Goal: Information Seeking & Learning: Learn about a topic

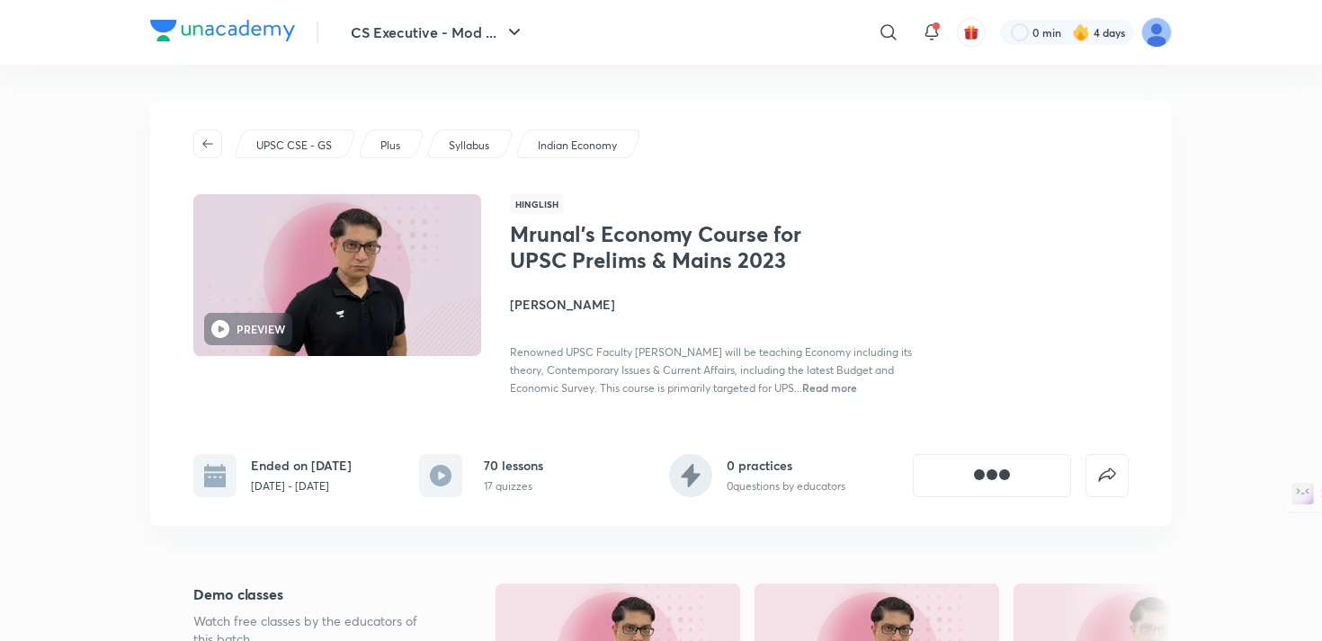
click at [423, 38] on button "CS Executive - Mod ..." at bounding box center [438, 32] width 196 height 36
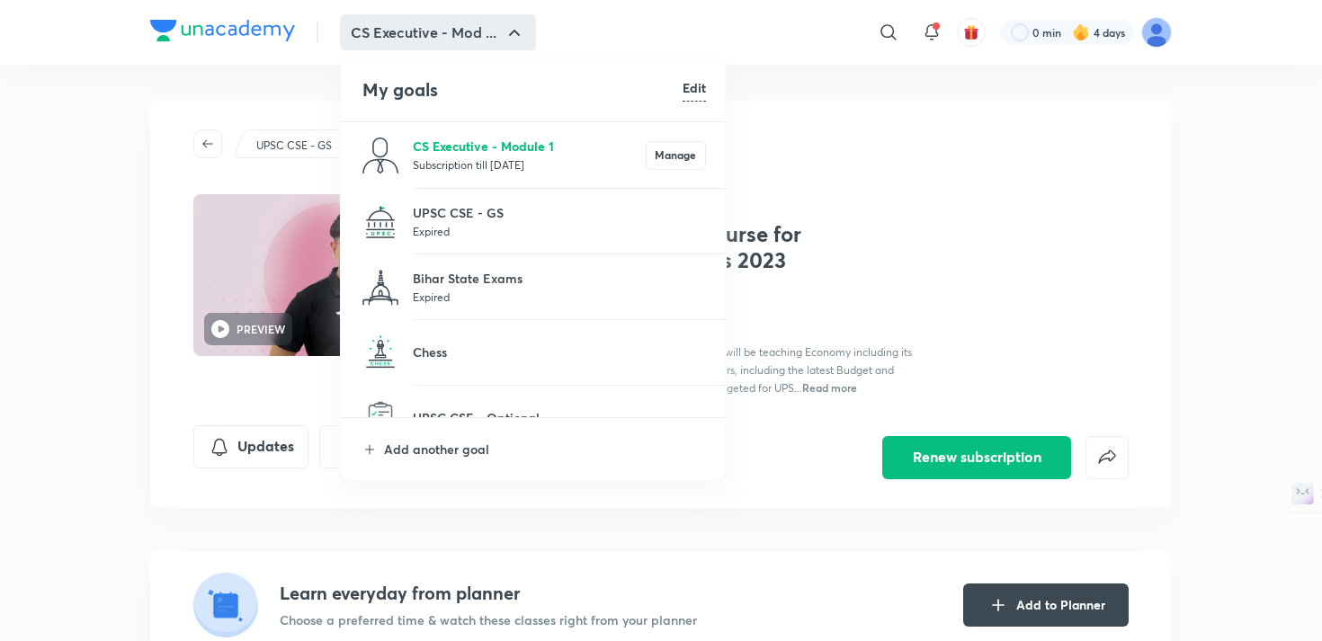
click at [471, 141] on p "CS Executive - Module 1" at bounding box center [529, 146] width 233 height 19
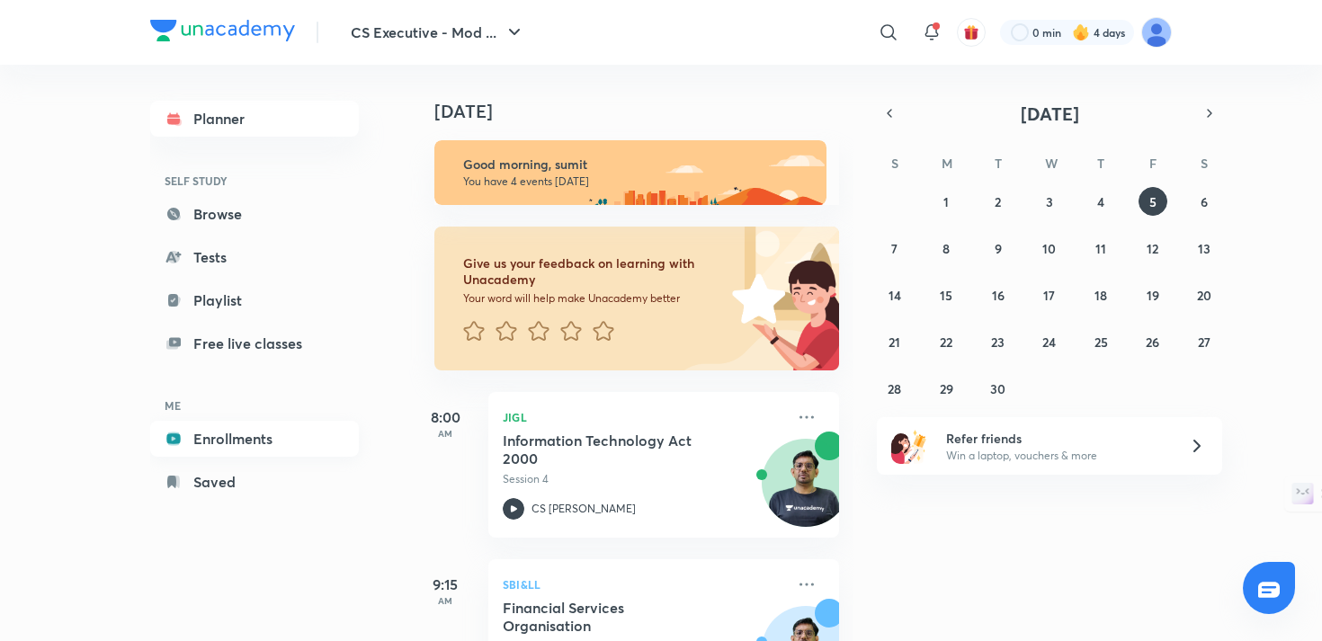
click at [252, 438] on link "Enrollments" at bounding box center [254, 439] width 209 height 36
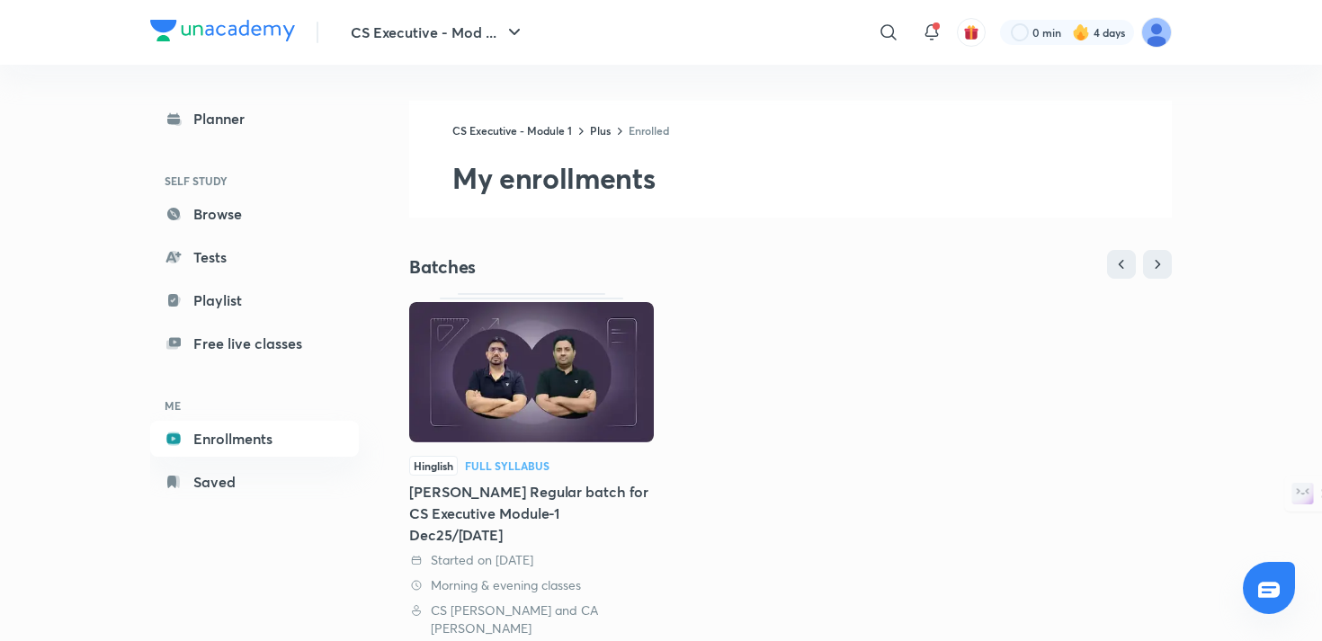
click at [505, 383] on img at bounding box center [531, 372] width 245 height 140
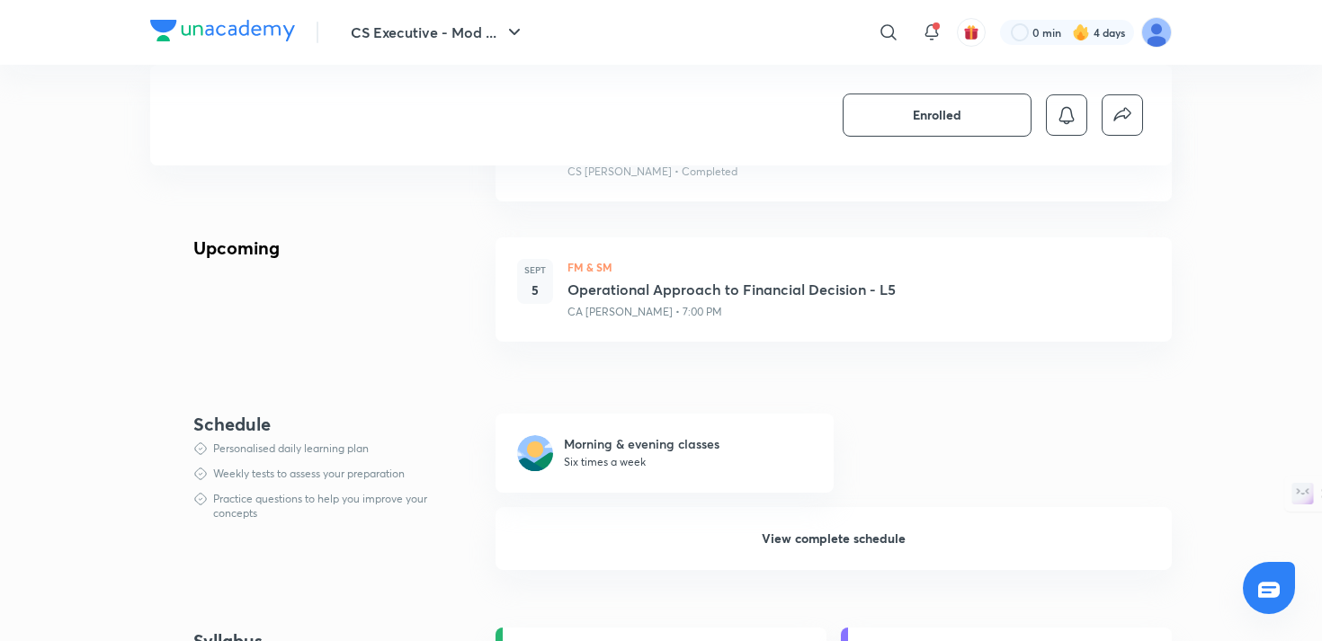
scroll to position [1018, 0]
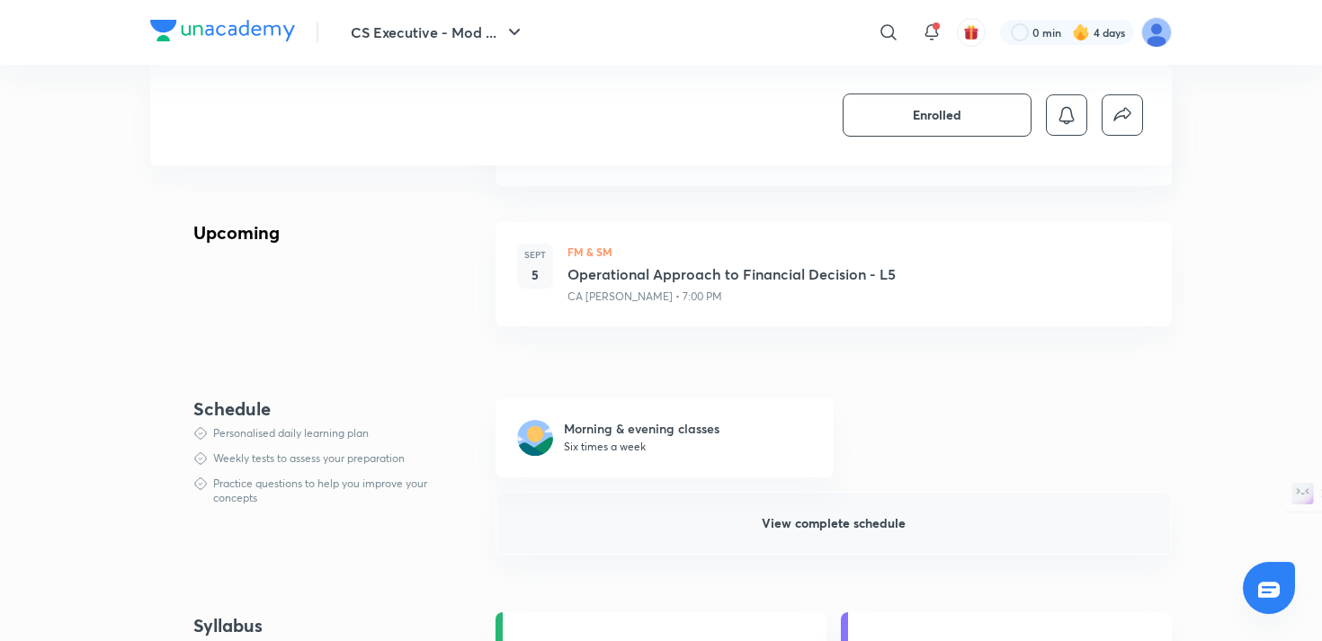
click at [855, 529] on span "View complete schedule" at bounding box center [834, 524] width 144 height 18
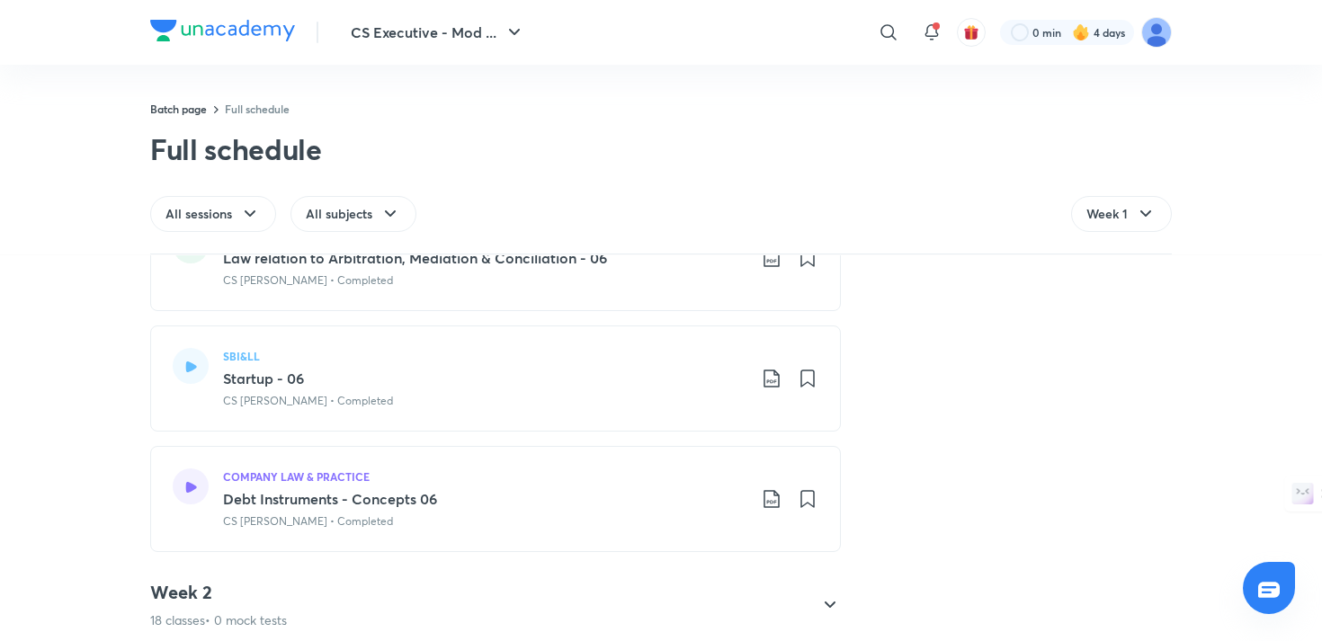
scroll to position [2122, 0]
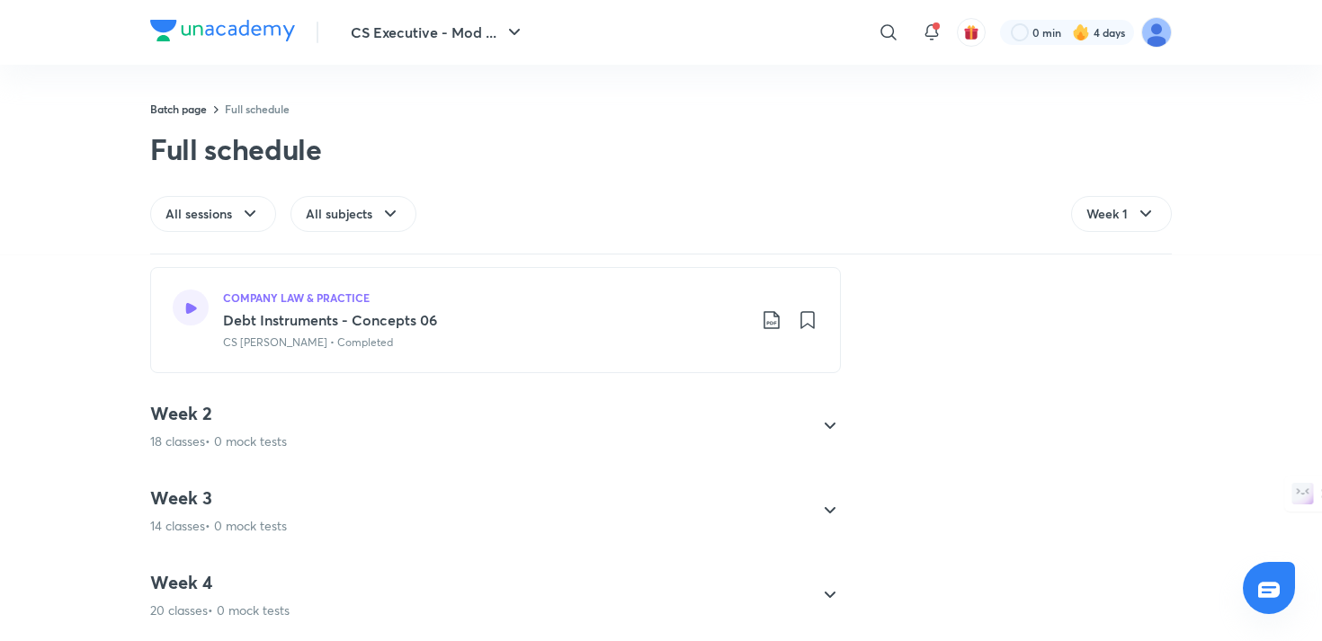
click at [836, 425] on icon at bounding box center [830, 427] width 22 height 22
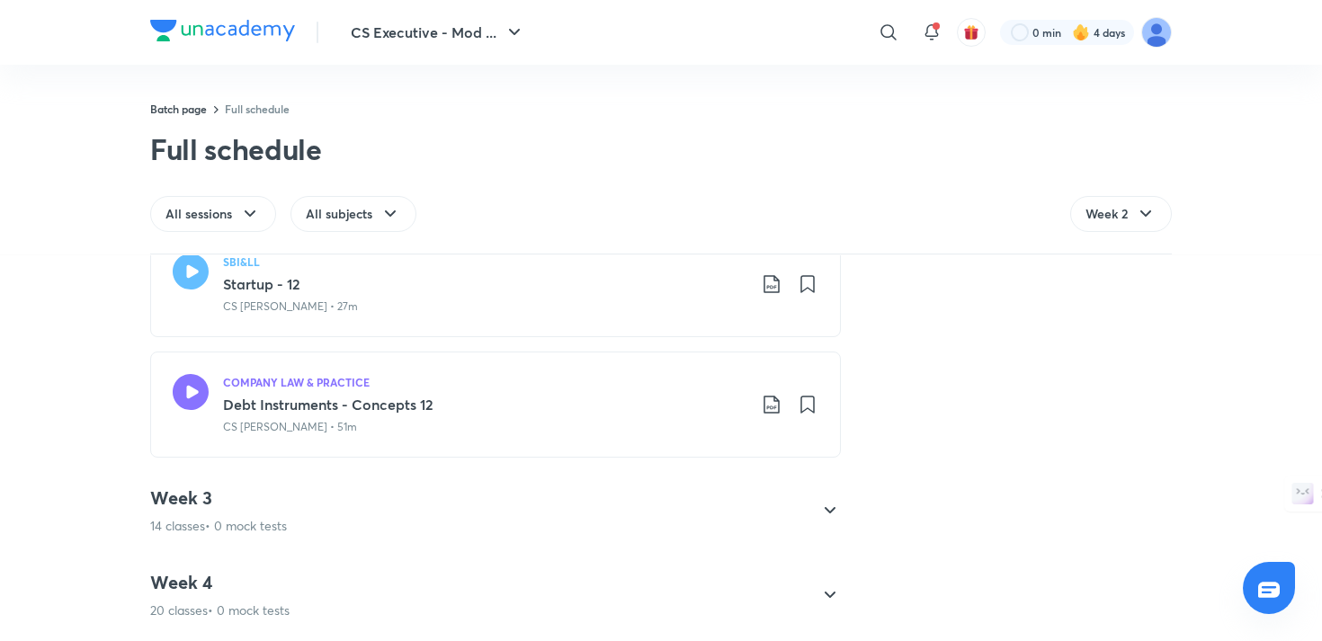
click at [181, 271] on icon at bounding box center [191, 272] width 36 height 36
